Goal: Transaction & Acquisition: Purchase product/service

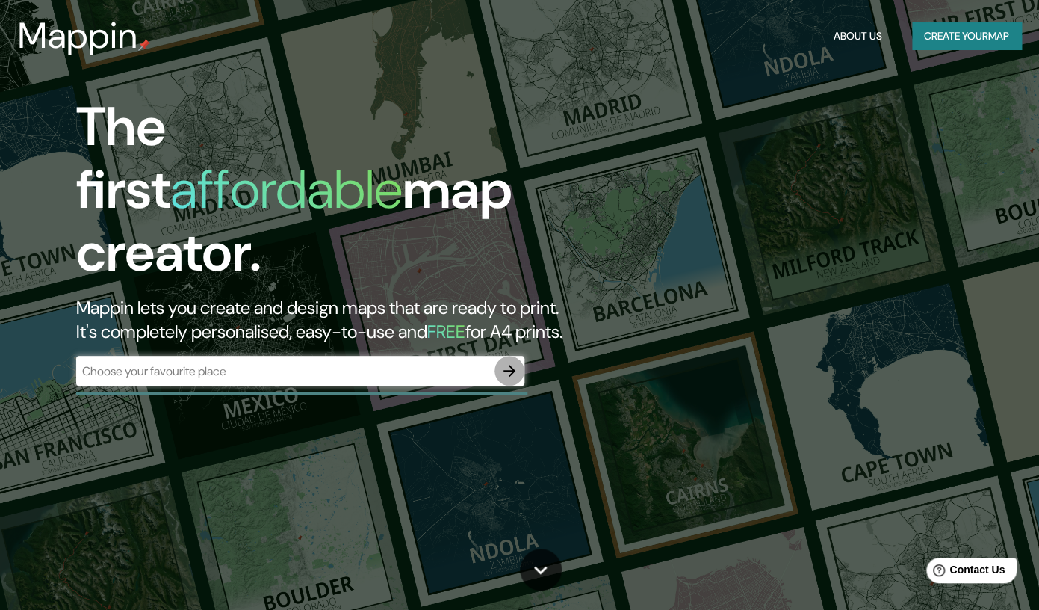
click at [502, 362] on icon "button" at bounding box center [510, 371] width 18 height 18
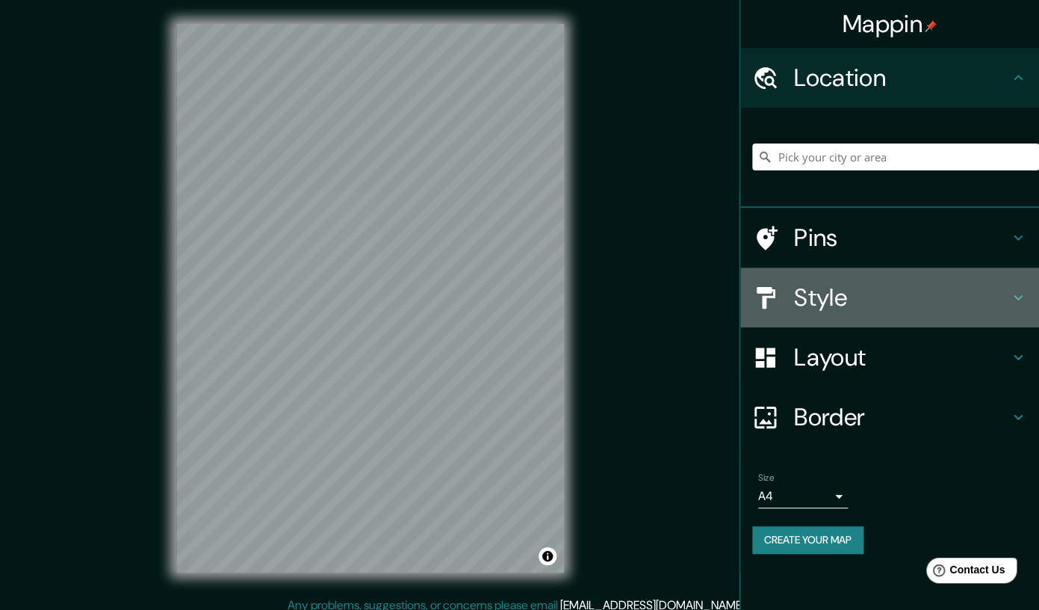
click at [800, 303] on h4 "Style" at bounding box center [901, 297] width 215 height 30
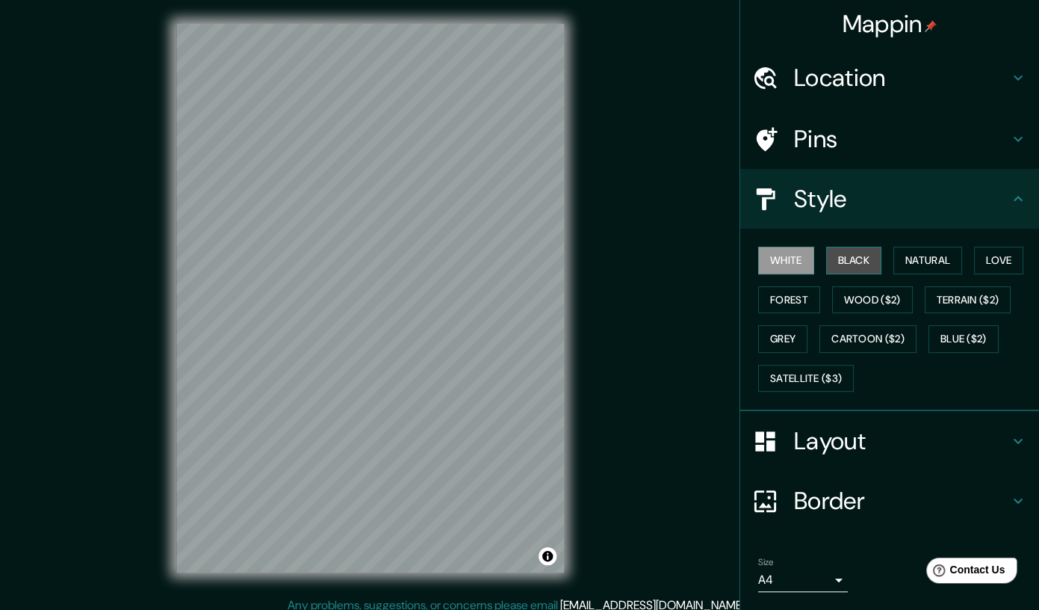
click at [843, 262] on button "Black" at bounding box center [854, 261] width 56 height 28
click at [777, 247] on div "White Black Natural Love Forest Wood ($2) Terrain ($2) Grey Cartoon ($2) Blue (…" at bounding box center [895, 319] width 287 height 157
click at [789, 273] on button "White" at bounding box center [786, 261] width 56 height 28
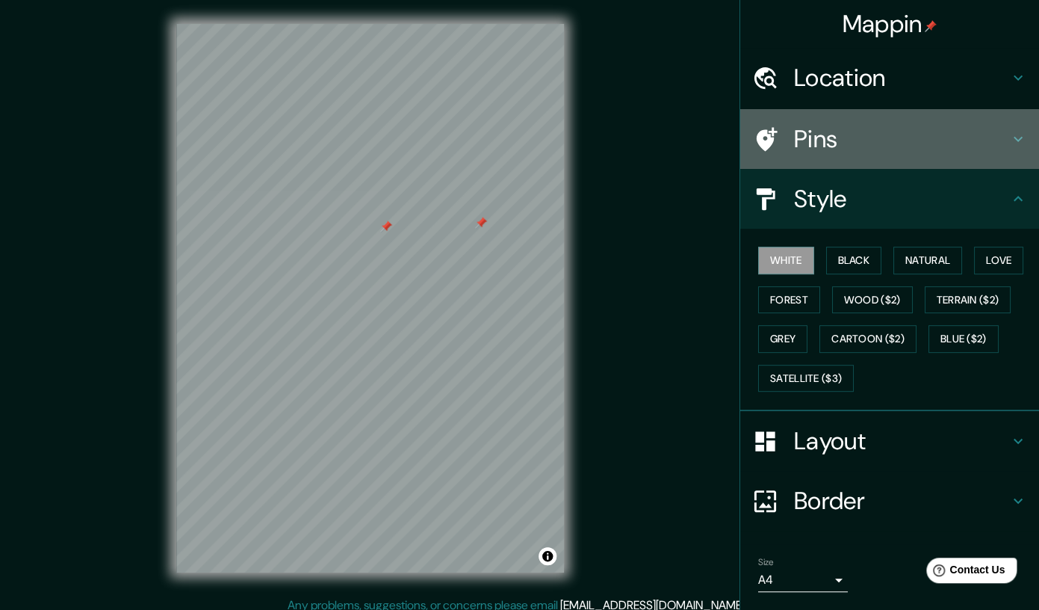
click at [815, 132] on h4 "Pins" at bounding box center [901, 139] width 215 height 30
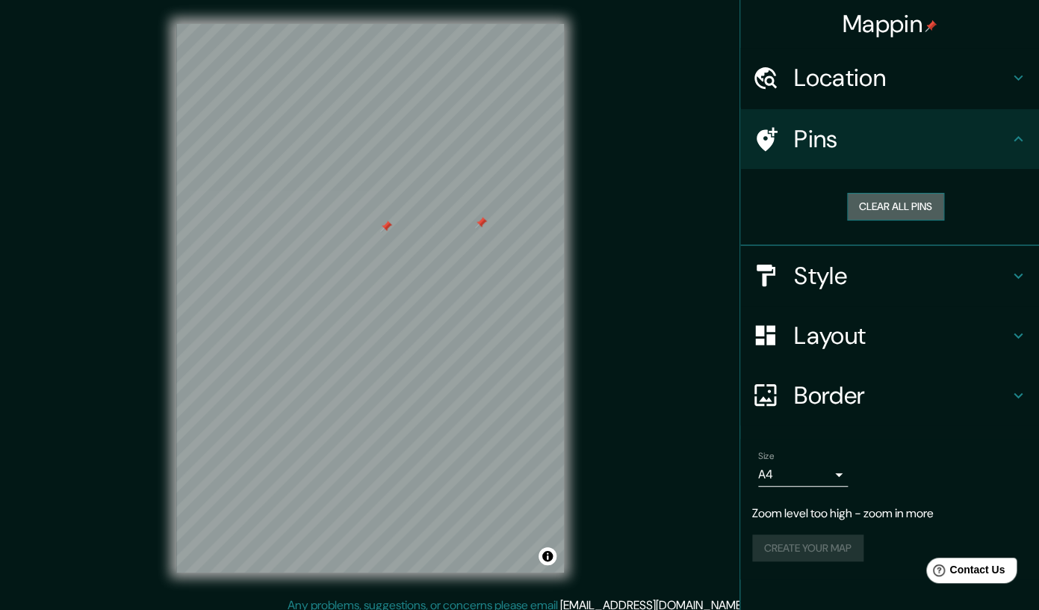
click at [868, 209] on button "Clear all pins" at bounding box center [895, 207] width 97 height 28
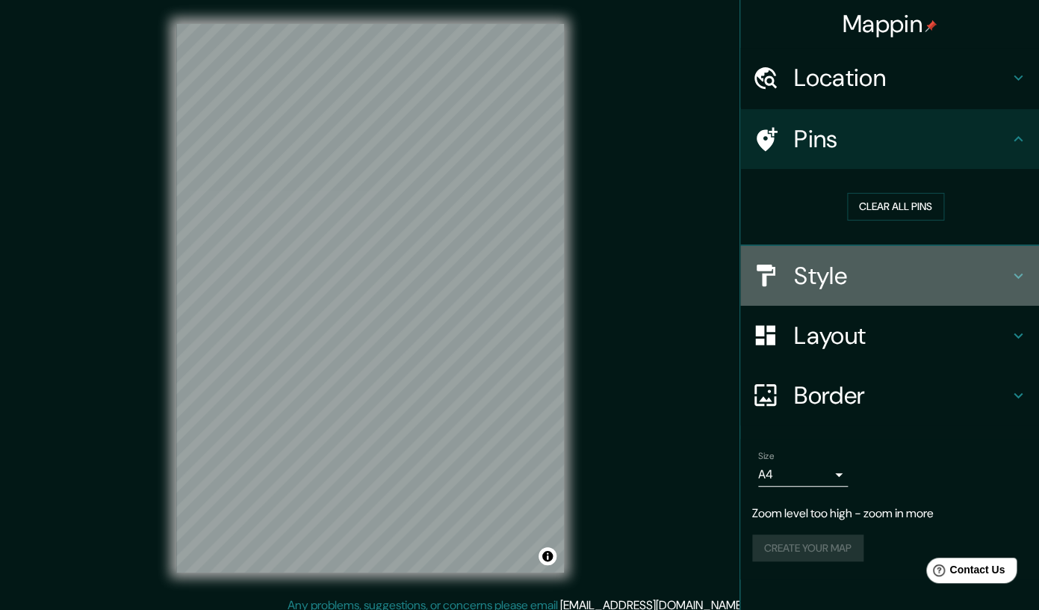
click at [859, 261] on h4 "Style" at bounding box center [901, 276] width 215 height 30
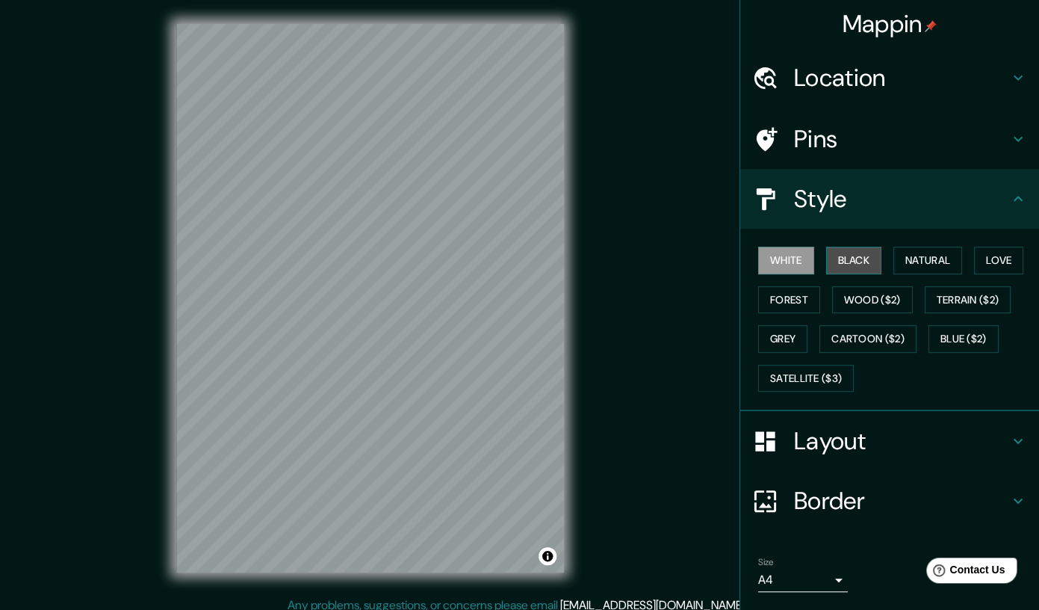
click at [851, 262] on button "Black" at bounding box center [854, 261] width 56 height 28
click at [785, 261] on button "White" at bounding box center [786, 261] width 56 height 28
click at [803, 458] on div "Layout" at bounding box center [890, 441] width 299 height 60
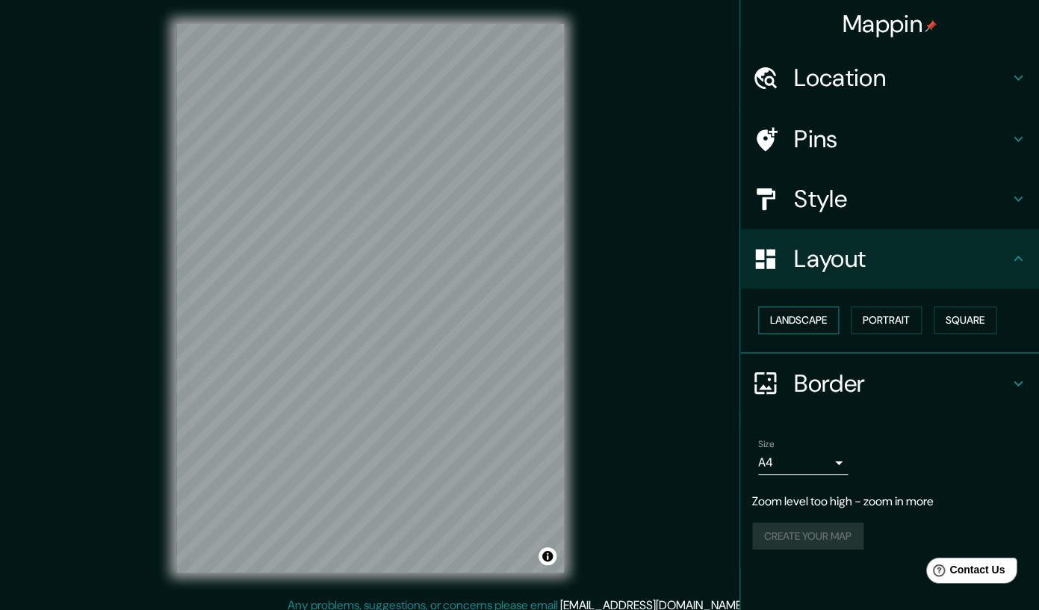
click at [806, 324] on button "Landscape" at bounding box center [798, 320] width 81 height 28
